Goal: Information Seeking & Learning: Learn about a topic

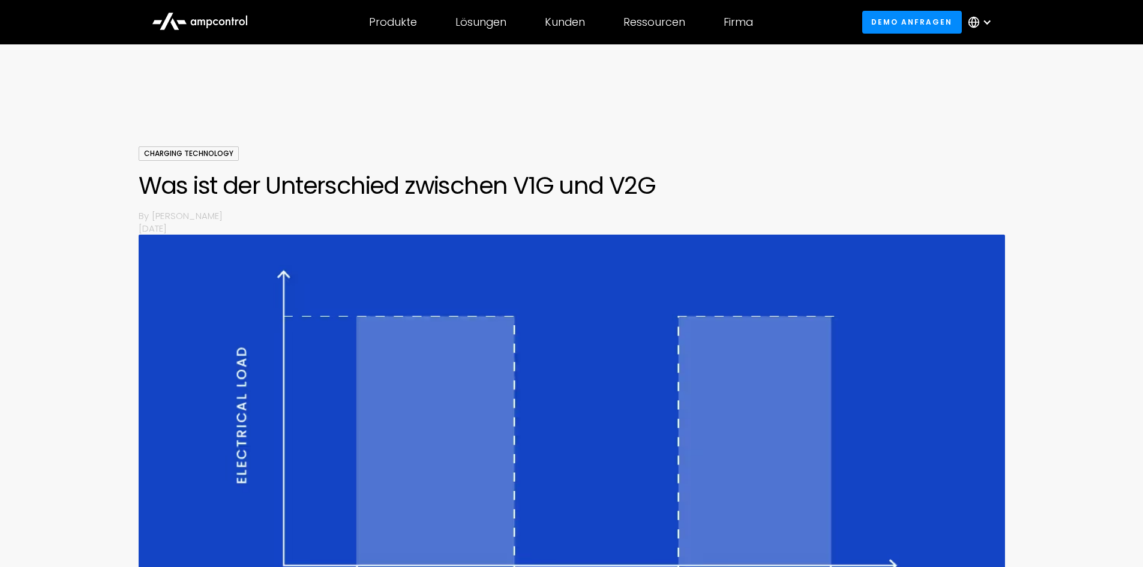
scroll to position [780, 0]
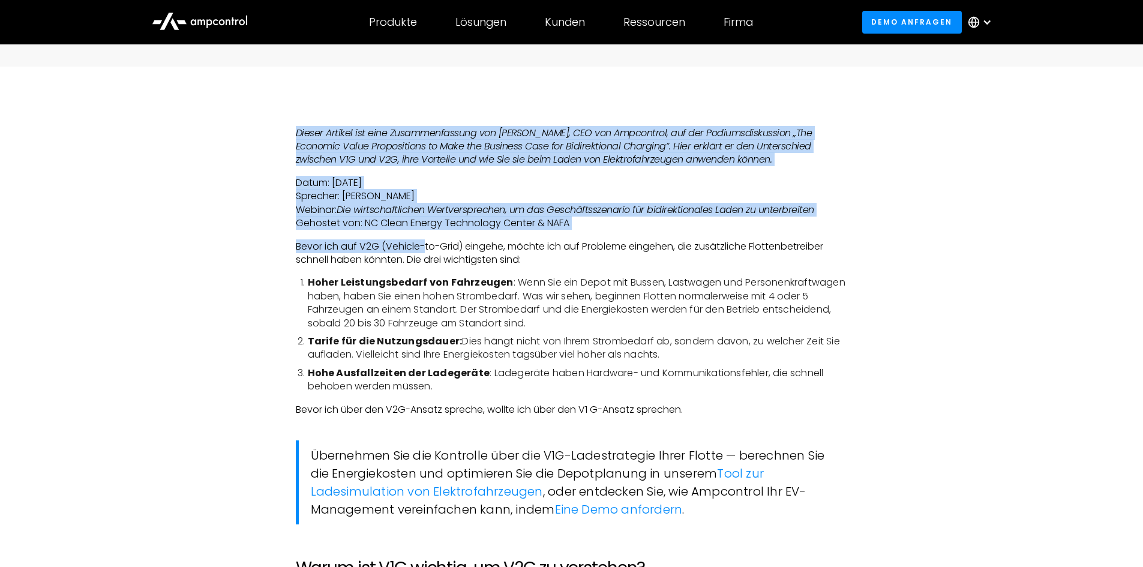
drag, startPoint x: 275, startPoint y: 134, endPoint x: 644, endPoint y: 277, distance: 395.1
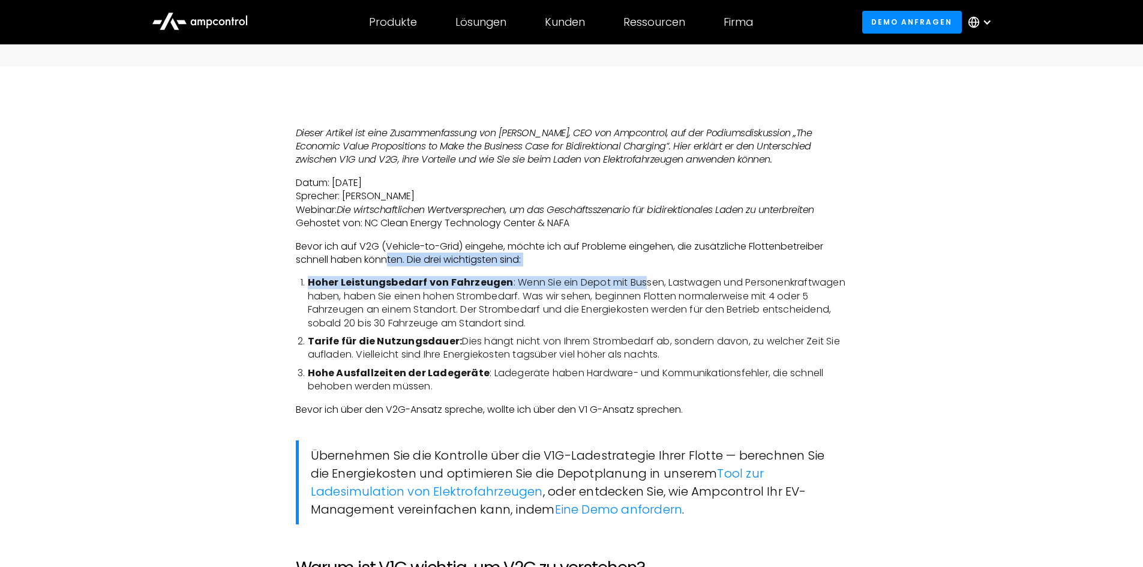
drag, startPoint x: 595, startPoint y: 277, endPoint x: 317, endPoint y: 203, distance: 287.4
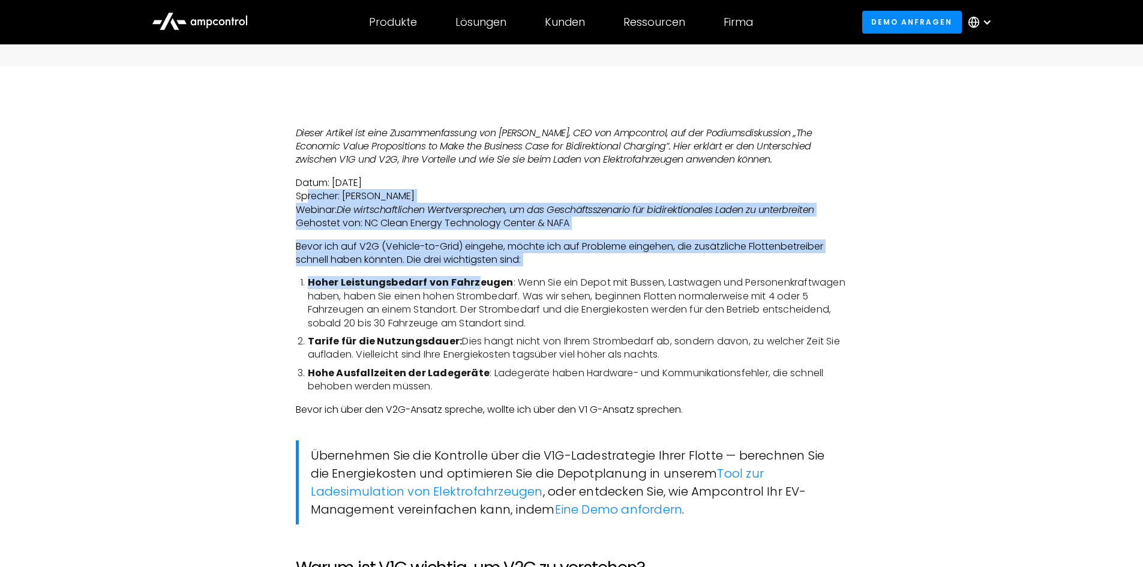
drag, startPoint x: 412, startPoint y: 235, endPoint x: 580, endPoint y: 347, distance: 201.8
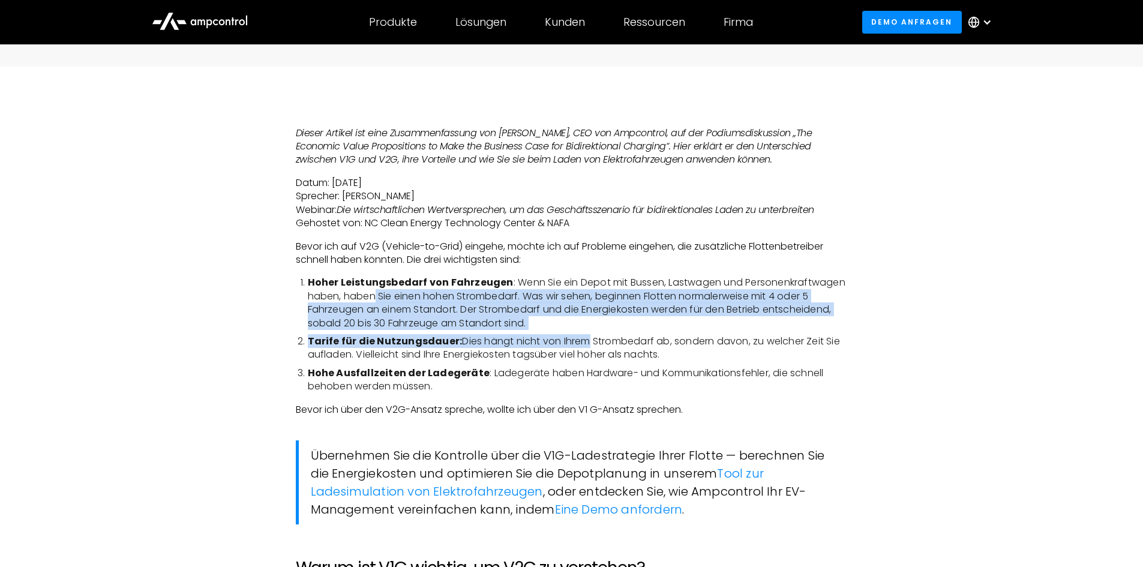
drag, startPoint x: 580, startPoint y: 347, endPoint x: 389, endPoint y: 246, distance: 216.1
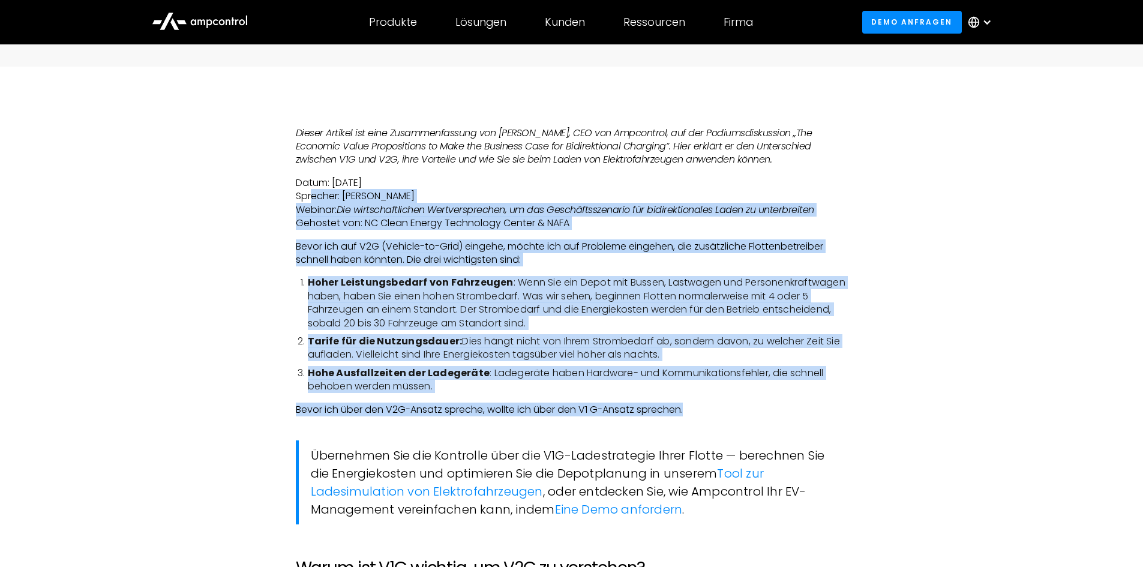
drag, startPoint x: 304, startPoint y: 191, endPoint x: 784, endPoint y: 422, distance: 532.4
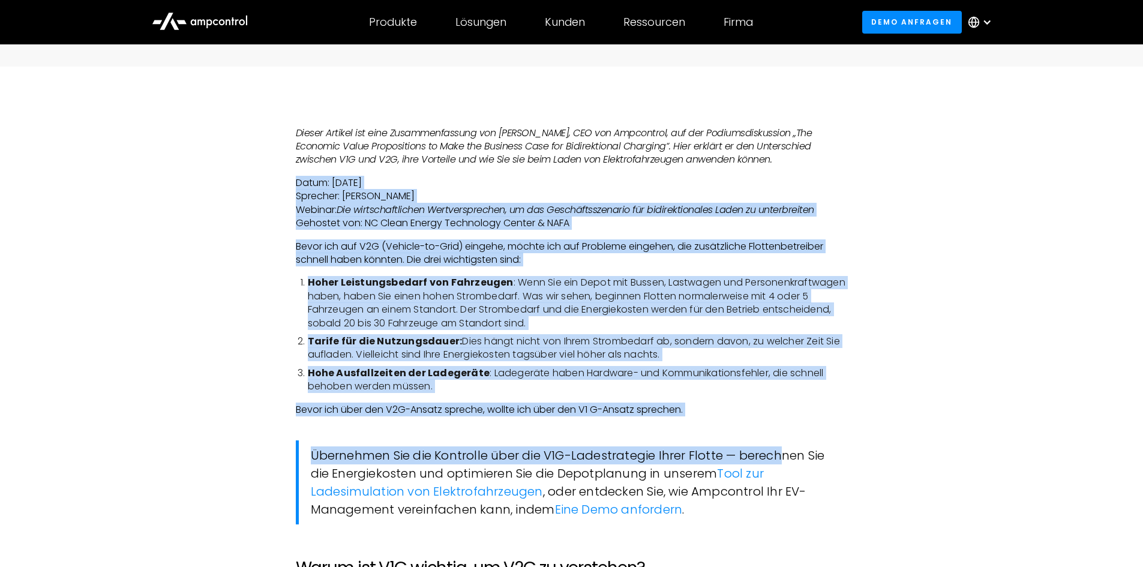
drag, startPoint x: 785, startPoint y: 424, endPoint x: 391, endPoint y: 137, distance: 487.3
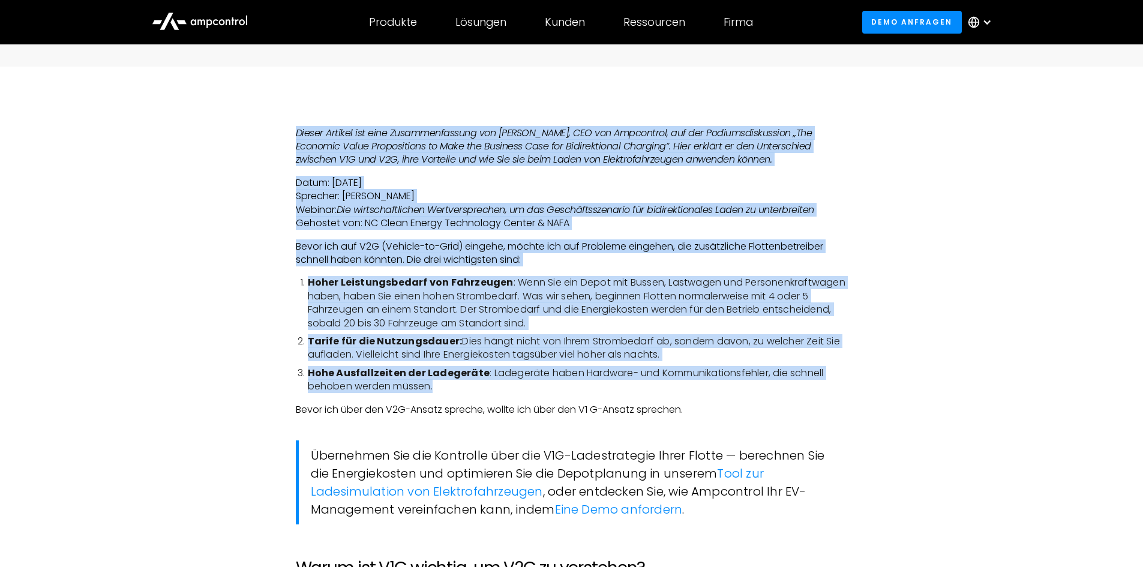
drag, startPoint x: 380, startPoint y: 139, endPoint x: 669, endPoint y: 398, distance: 387.9
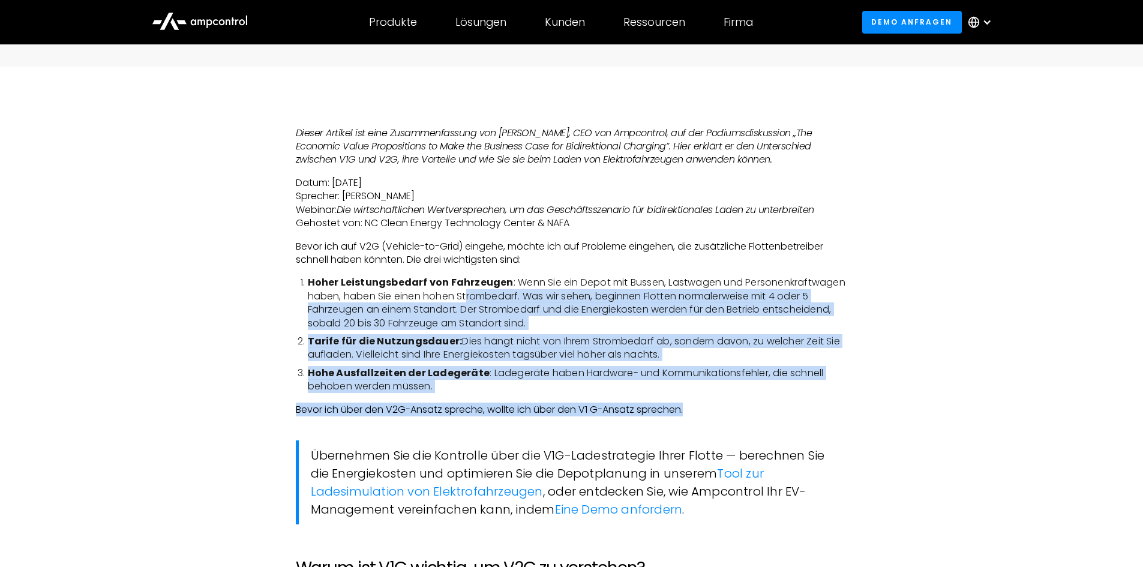
drag, startPoint x: 719, startPoint y: 415, endPoint x: 457, endPoint y: 259, distance: 305.9
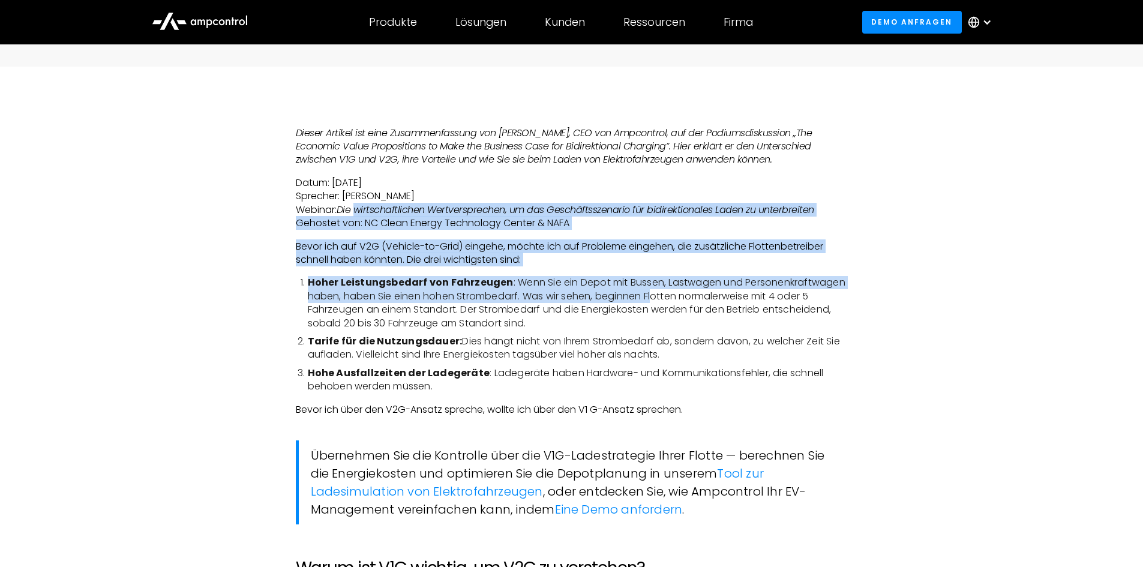
drag, startPoint x: 351, startPoint y: 205, endPoint x: 682, endPoint y: 317, distance: 348.9
drag, startPoint x: 589, startPoint y: 361, endPoint x: 376, endPoint y: 208, distance: 262.7
